Goal: Check status

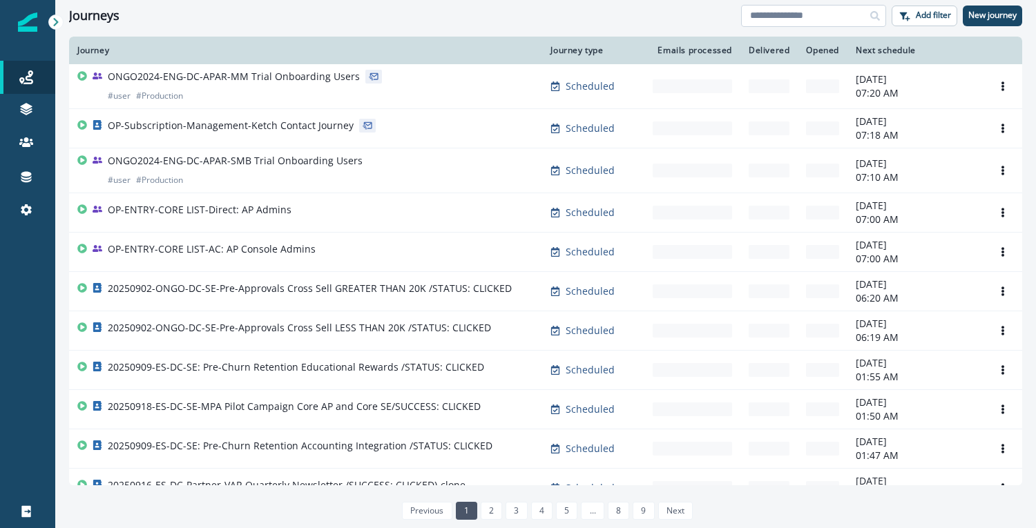
click at [774, 18] on input at bounding box center [813, 16] width 145 height 22
type input "**********"
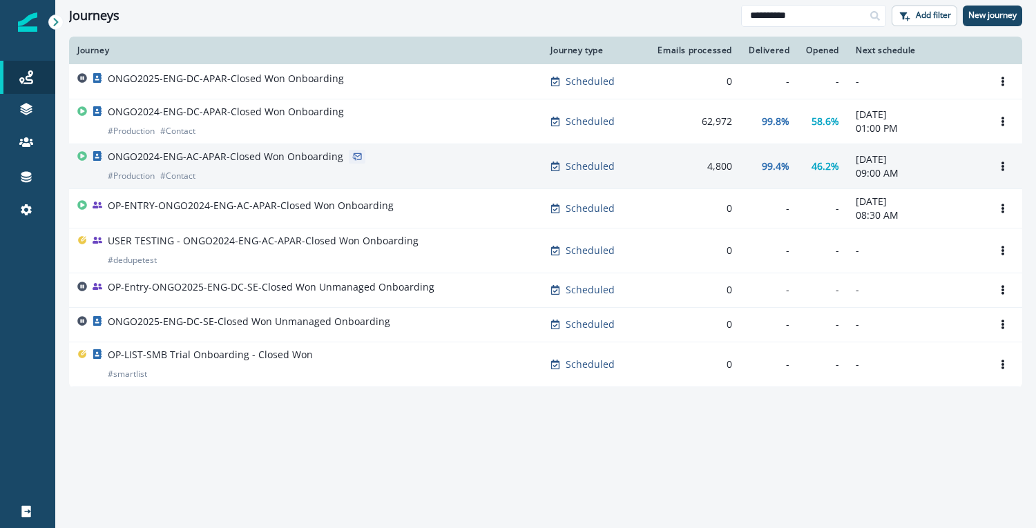
click at [264, 155] on p "ONGO2024-ENG-AC-APAR-Closed Won Onboarding" at bounding box center [225, 157] width 235 height 14
